Goal: Transaction & Acquisition: Purchase product/service

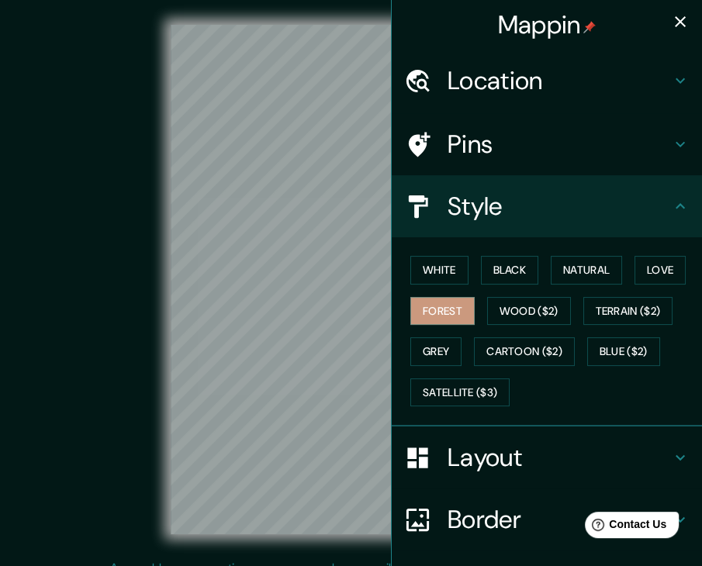
click at [671, 24] on icon "button" at bounding box center [680, 21] width 19 height 19
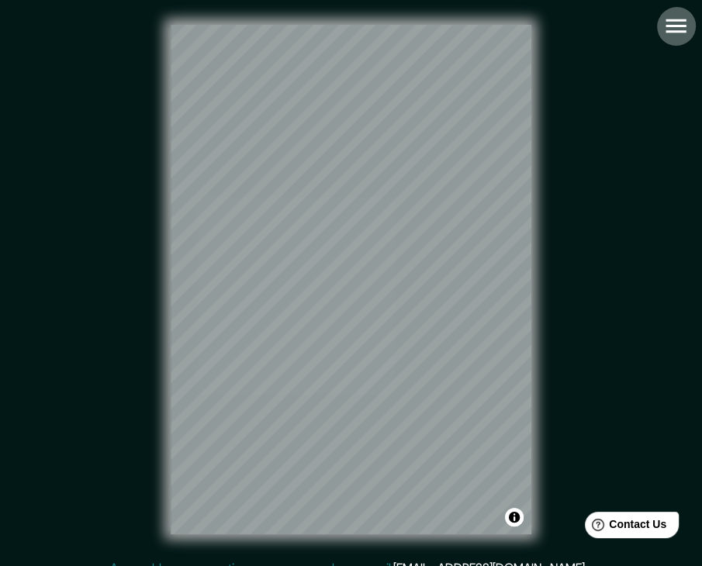
click at [682, 29] on icon "button" at bounding box center [675, 25] width 27 height 27
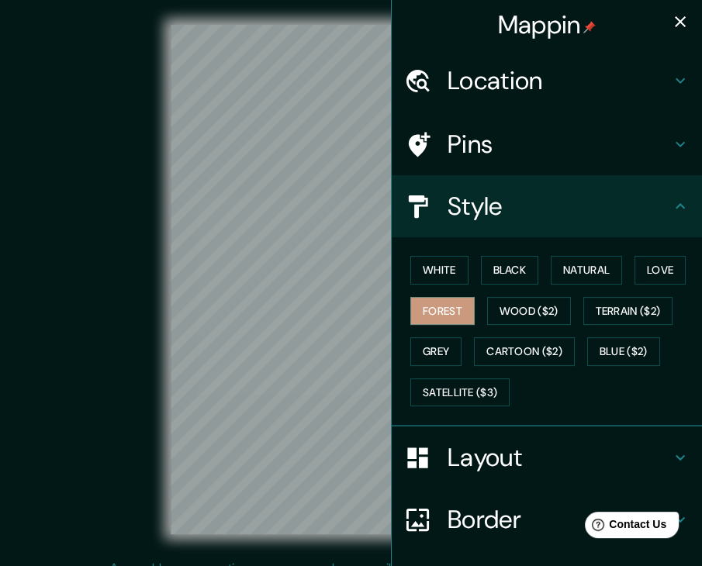
click at [475, 81] on h4 "Location" at bounding box center [558, 80] width 223 height 31
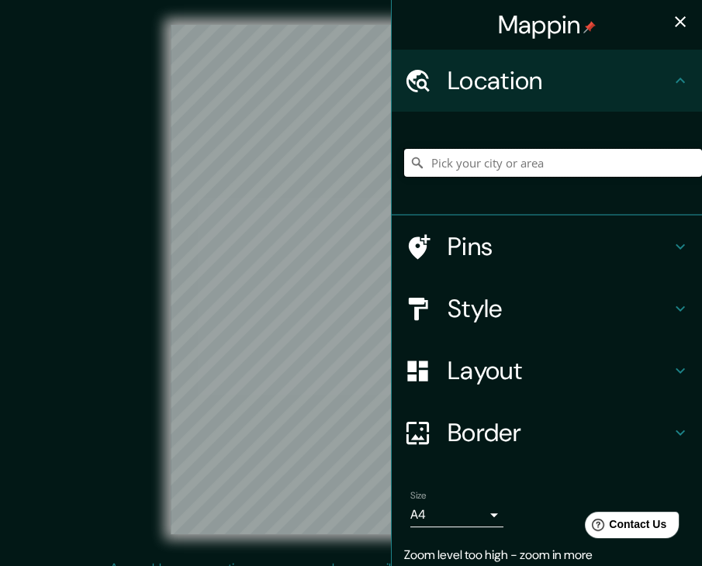
click at [519, 171] on input "Pick your city or area" at bounding box center [553, 163] width 298 height 28
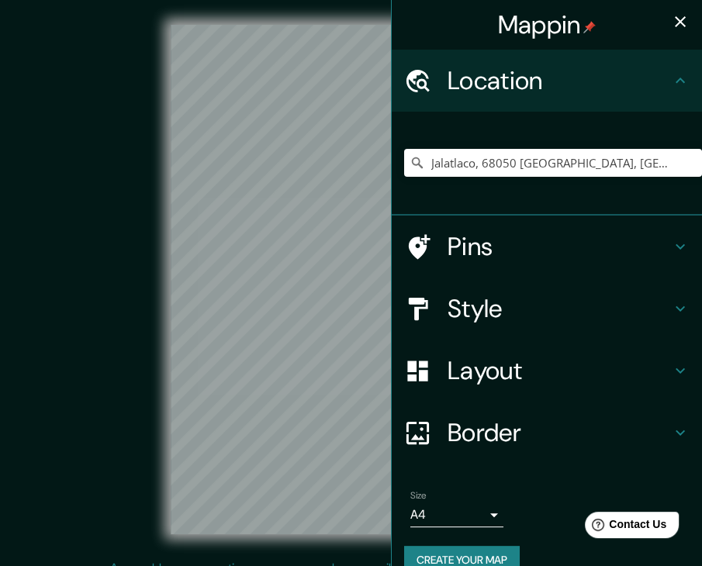
click at [674, 23] on icon "button" at bounding box center [679, 21] width 11 height 11
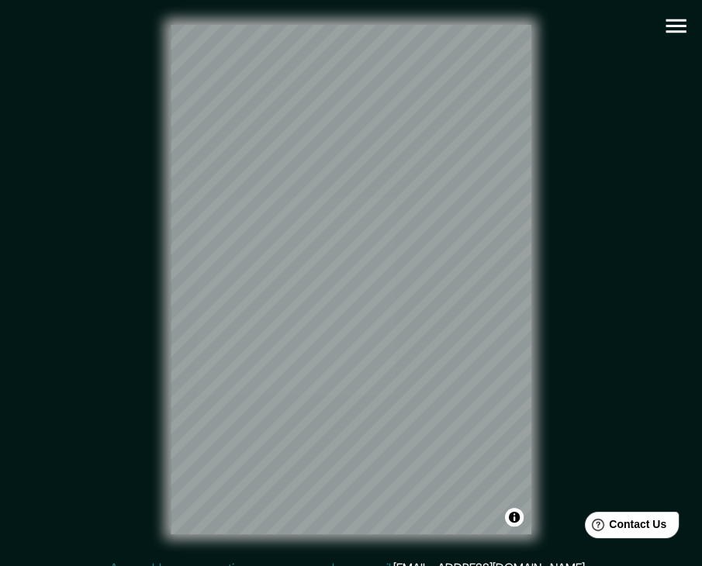
click at [681, 26] on icon "button" at bounding box center [675, 26] width 20 height 14
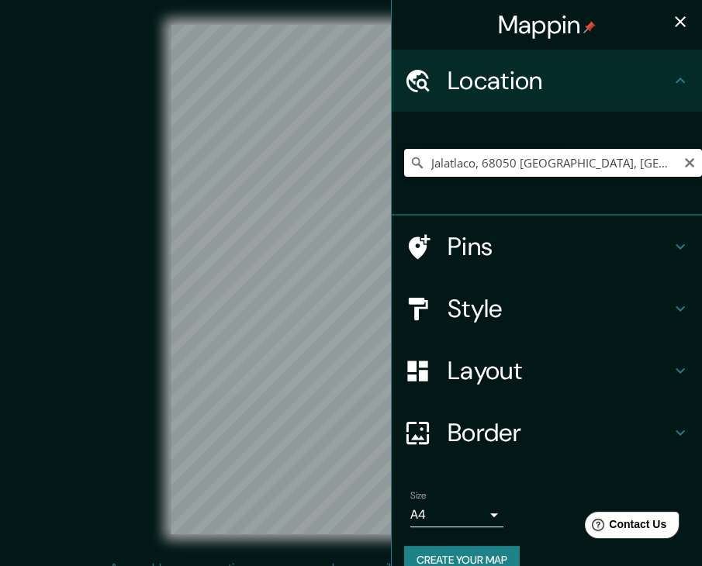
click at [650, 165] on input "Jalatlaco, 68050 [GEOGRAPHIC_DATA], [GEOGRAPHIC_DATA], [GEOGRAPHIC_DATA]" at bounding box center [553, 163] width 298 height 28
drag, startPoint x: 650, startPoint y: 165, endPoint x: 466, endPoint y: 165, distance: 183.7
click at [466, 165] on input "Jalatlaco, 68050 [GEOGRAPHIC_DATA], [GEOGRAPHIC_DATA], [GEOGRAPHIC_DATA]" at bounding box center [553, 163] width 298 height 28
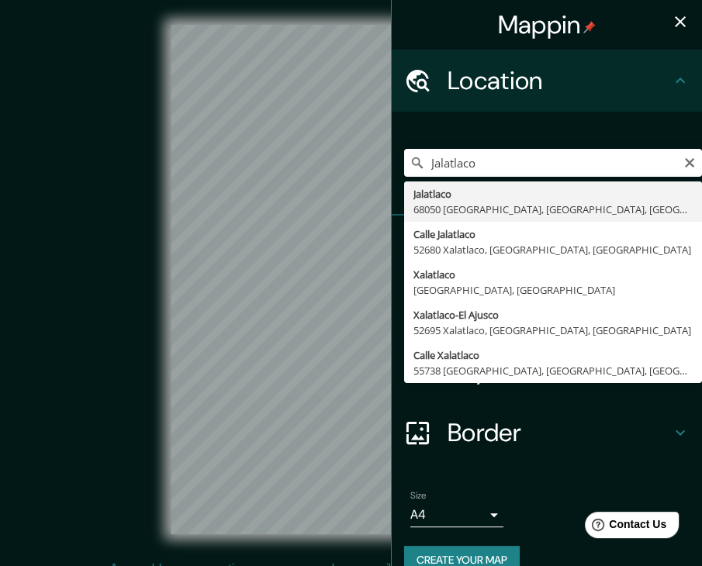
type input "Jalatlaco, 68050 [GEOGRAPHIC_DATA], [GEOGRAPHIC_DATA], [GEOGRAPHIC_DATA]"
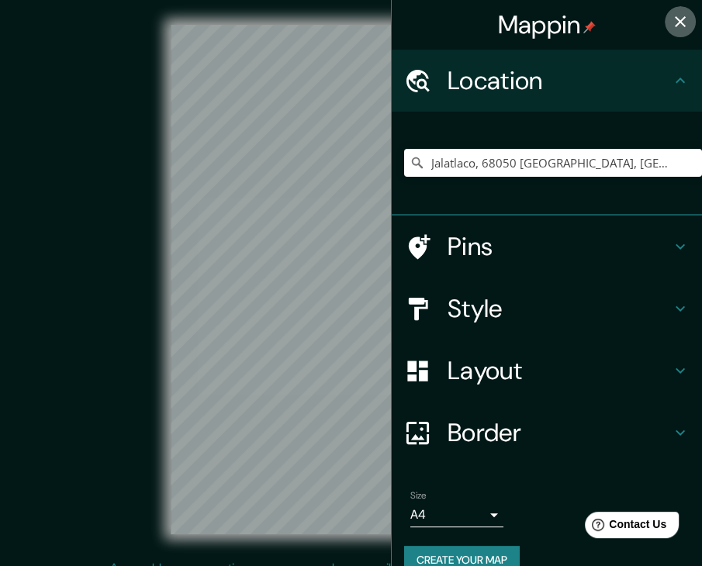
click at [674, 21] on icon "button" at bounding box center [679, 21] width 11 height 11
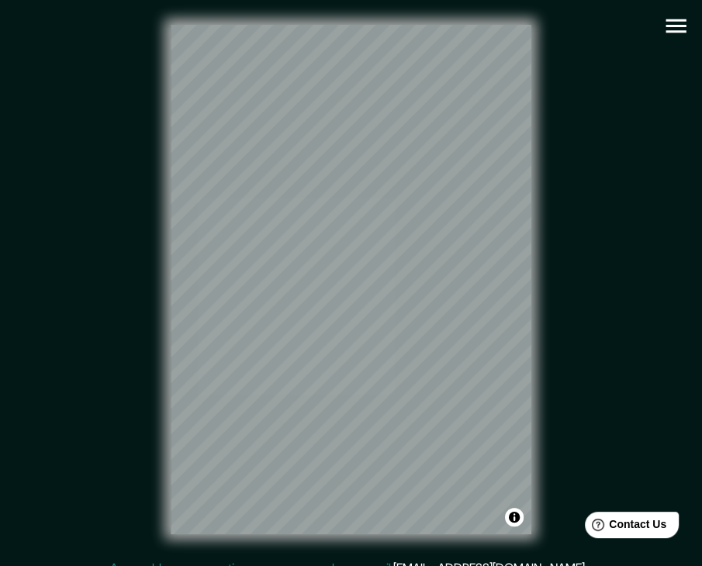
click at [679, 30] on icon "button" at bounding box center [675, 26] width 20 height 14
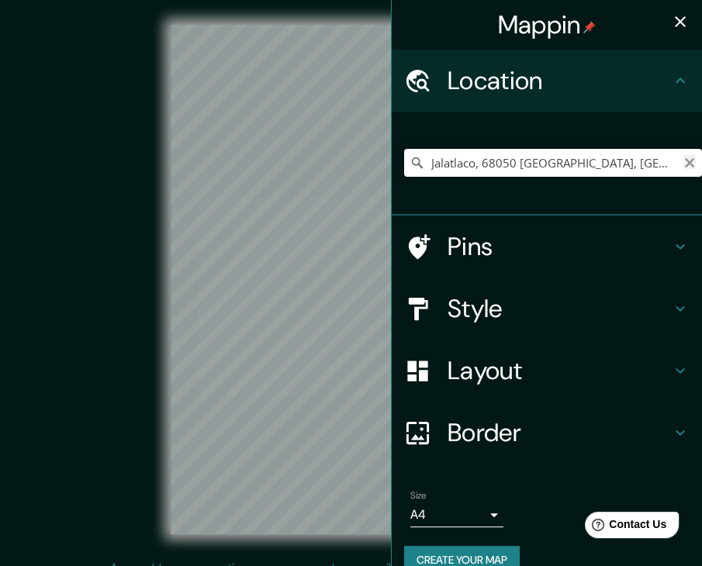
click at [683, 168] on icon "Clear" at bounding box center [689, 163] width 12 height 12
click at [671, 21] on icon "button" at bounding box center [680, 21] width 19 height 19
click at [543, 168] on input "Pick your city or area" at bounding box center [553, 163] width 298 height 28
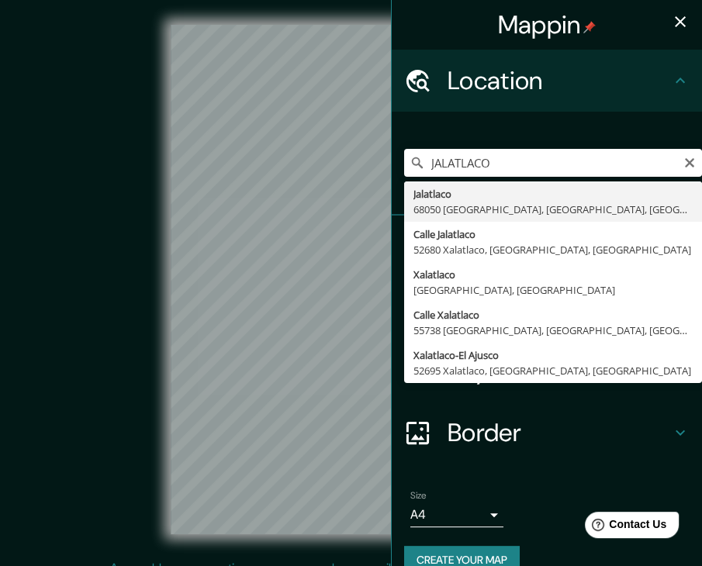
type input "Jalatlaco, 68050 [GEOGRAPHIC_DATA], [GEOGRAPHIC_DATA], [GEOGRAPHIC_DATA]"
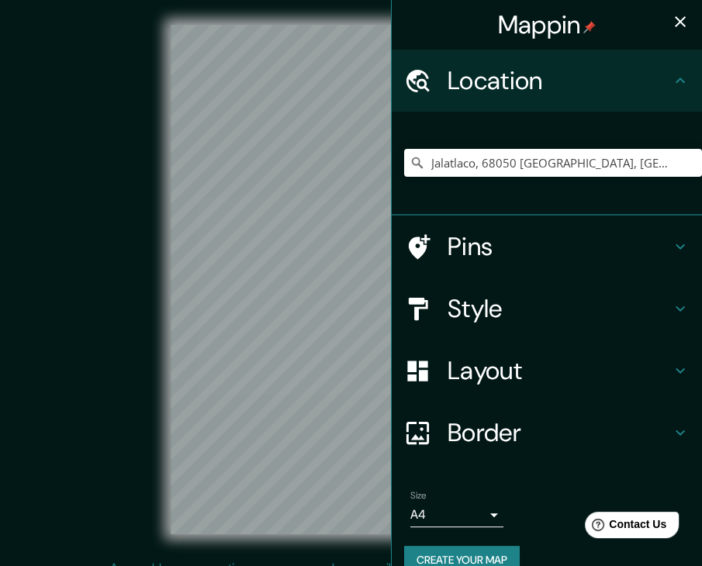
click at [674, 19] on icon "button" at bounding box center [679, 21] width 11 height 11
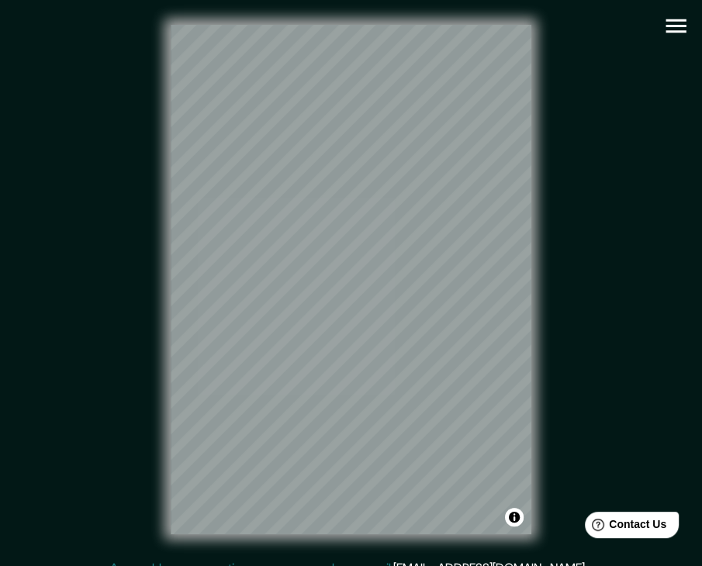
click at [667, 33] on icon "button" at bounding box center [675, 25] width 27 height 27
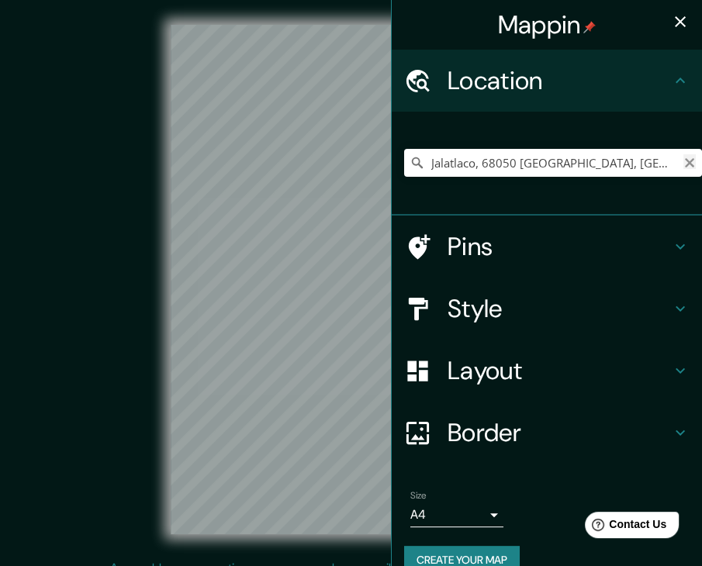
click at [683, 166] on icon "Clear" at bounding box center [689, 163] width 12 height 12
type input "Neustadt, Cologne, North Rhine-Westphalia, Germany"
click at [683, 164] on icon "Clear" at bounding box center [689, 163] width 12 height 12
type input "Jalatlaco, 68050 [GEOGRAPHIC_DATA], [GEOGRAPHIC_DATA], [GEOGRAPHIC_DATA]"
click at [674, 22] on icon "button" at bounding box center [679, 21] width 11 height 11
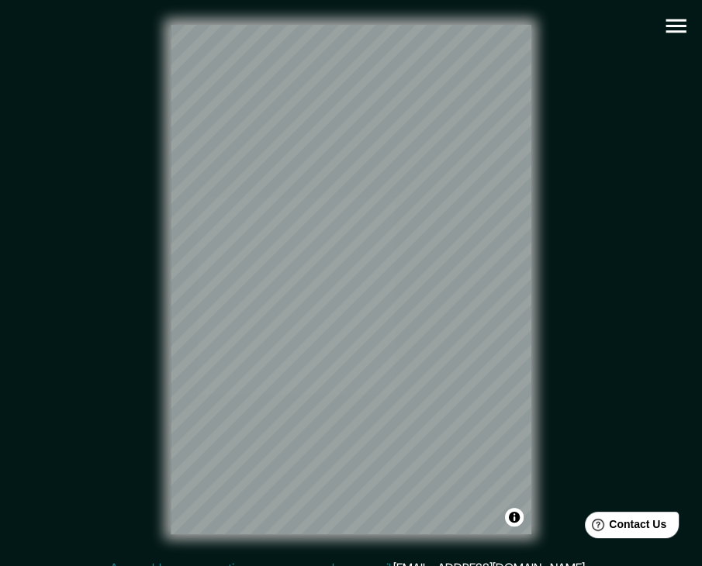
click at [654, 302] on div "© Mapbox © OpenStreetMap Improve this map" at bounding box center [351, 279] width 632 height 509
click at [265, 392] on div at bounding box center [263, 393] width 12 height 12
click at [282, 351] on div at bounding box center [281, 350] width 12 height 12
click at [164, 361] on div "© Mapbox © OpenStreetMap Improve this map" at bounding box center [351, 279] width 632 height 509
click at [679, 22] on icon "button" at bounding box center [675, 25] width 27 height 27
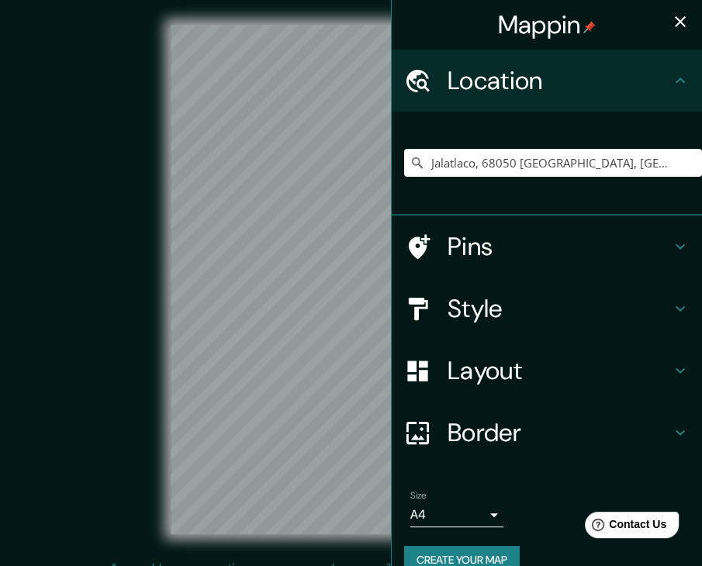
click at [493, 306] on h4 "Style" at bounding box center [558, 308] width 223 height 31
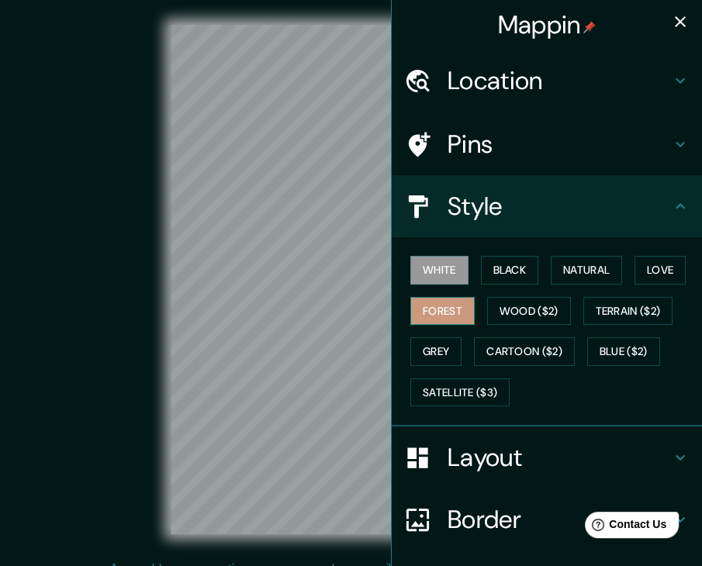
click at [440, 311] on button "Forest" at bounding box center [442, 311] width 64 height 29
click at [671, 19] on icon "button" at bounding box center [680, 21] width 19 height 19
